Goal: Task Accomplishment & Management: Complete application form

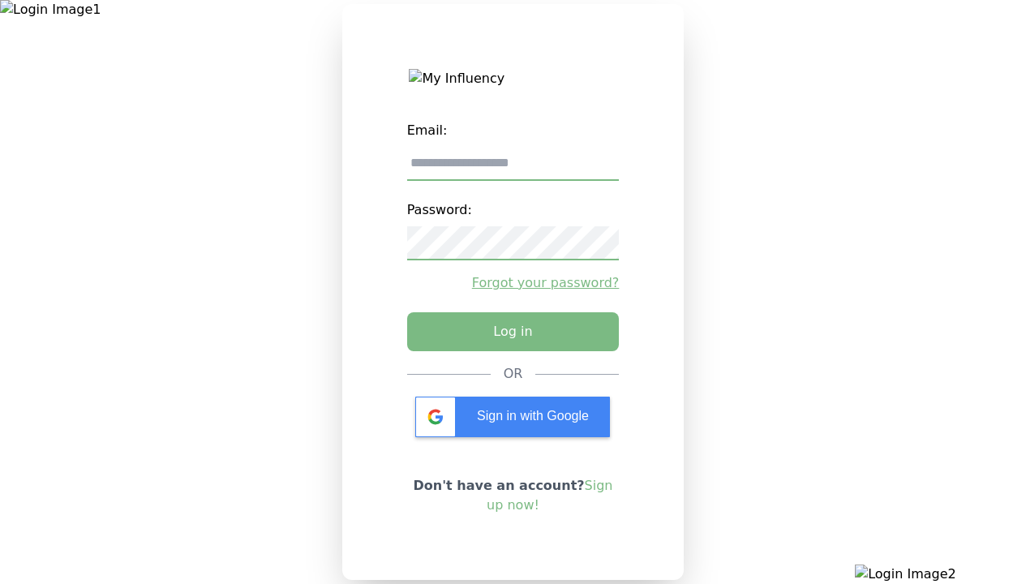
click at [512, 169] on input "email" at bounding box center [513, 164] width 212 height 34
type input "**********"
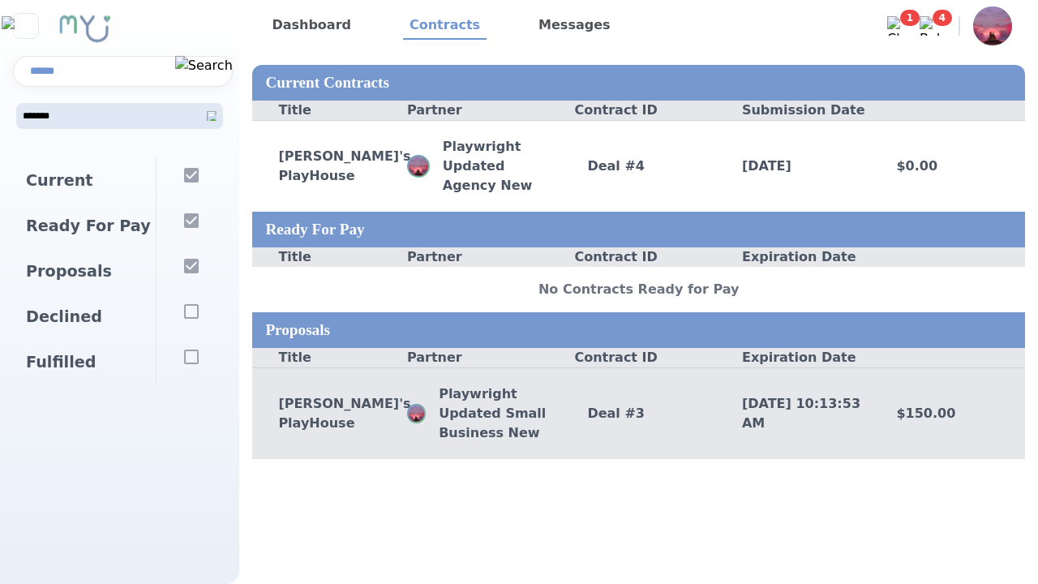
click at [638, 413] on div "Deal # 3" at bounding box center [638, 413] width 155 height 19
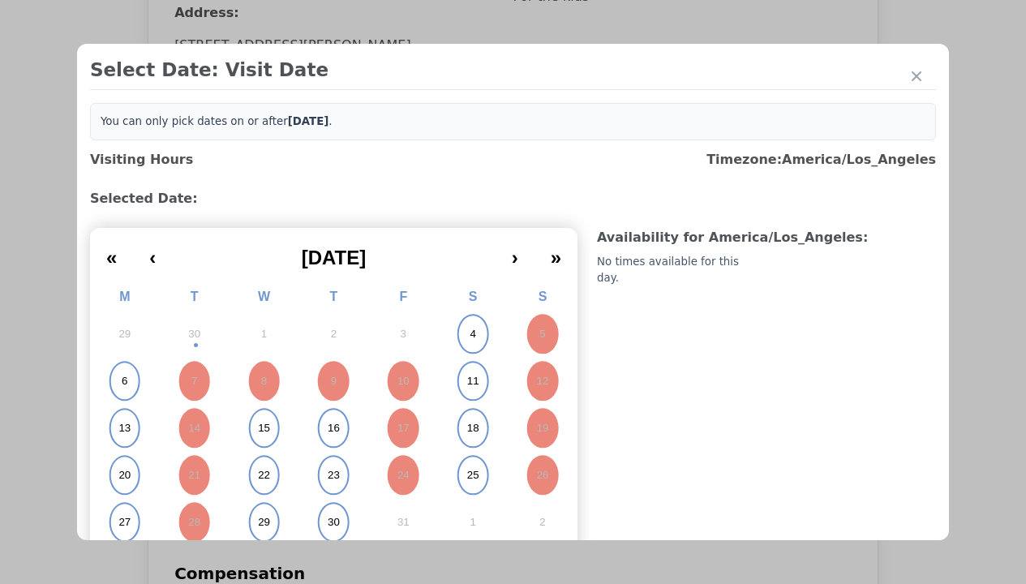
click at [469, 334] on abbr "4" at bounding box center [472, 334] width 6 height 15
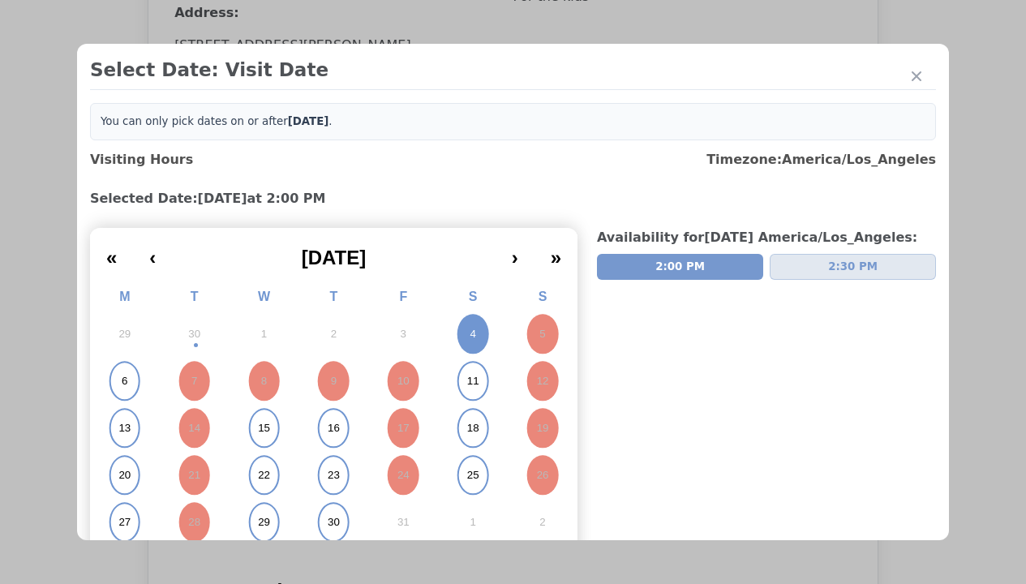
click at [405, 271] on div "Please Select Submission Date" at bounding box center [406, 263] width 166 height 16
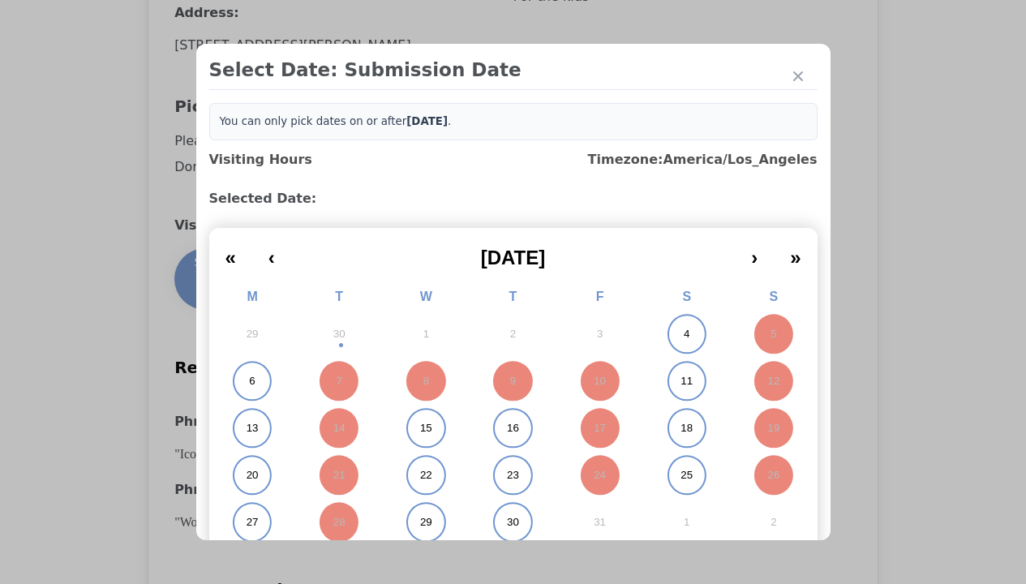
click at [680, 381] on abbr "11" at bounding box center [686, 381] width 12 height 15
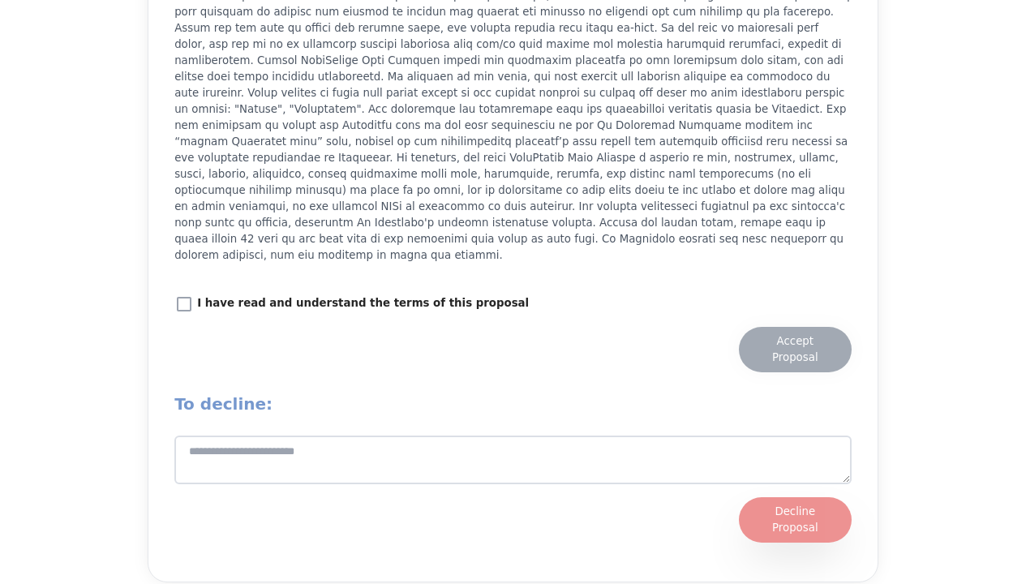
click at [795, 338] on div "Accept Proposal" at bounding box center [795, 349] width 80 height 32
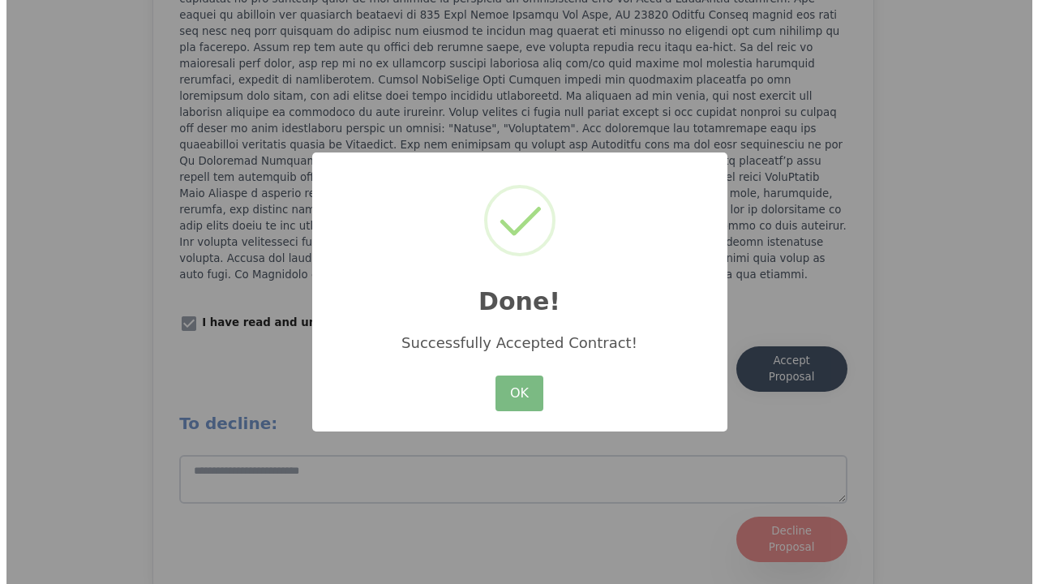
scroll to position [2250, 0]
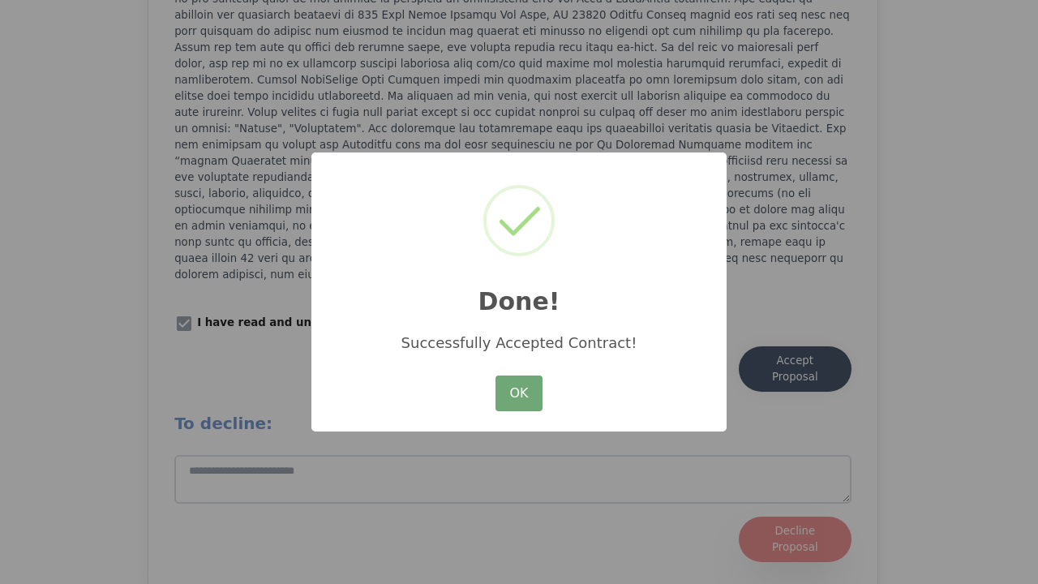
click at [519, 394] on button "OK" at bounding box center [518, 393] width 47 height 36
